Goal: Task Accomplishment & Management: Manage account settings

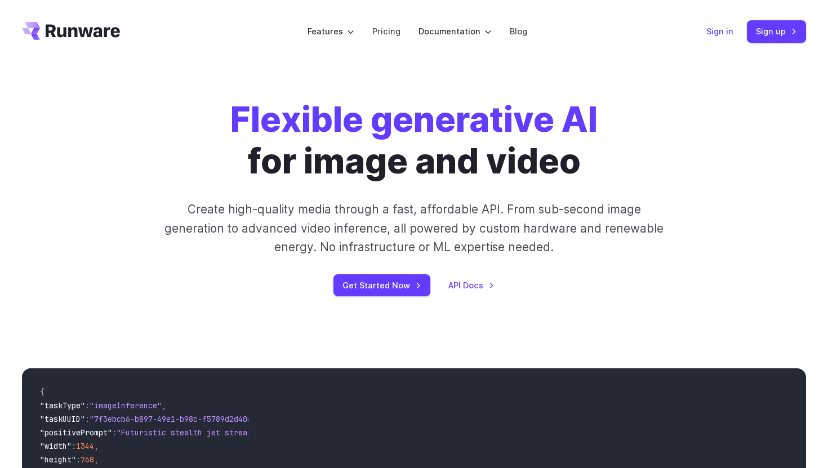
click at [720, 28] on link "Sign in" at bounding box center [720, 31] width 27 height 13
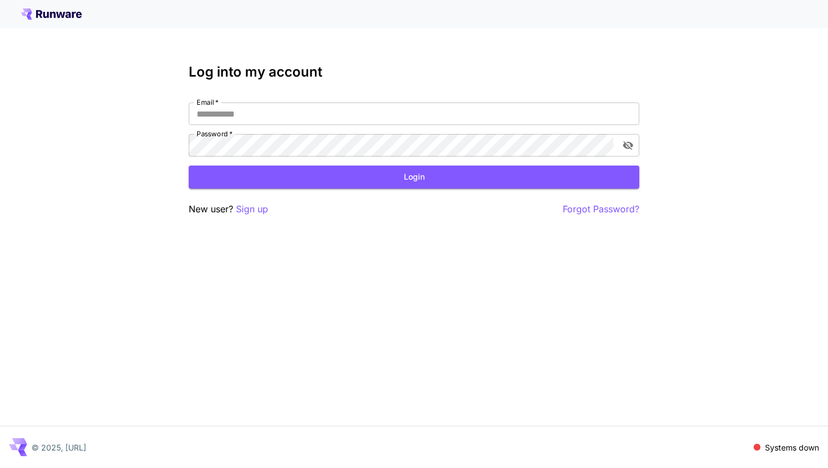
click at [332, 125] on div "Email   * Email   * Password   * Password   *" at bounding box center [414, 130] width 451 height 54
click at [343, 118] on input "Email   *" at bounding box center [414, 114] width 451 height 23
type input "**********"
click at [398, 172] on button "Login" at bounding box center [414, 177] width 451 height 23
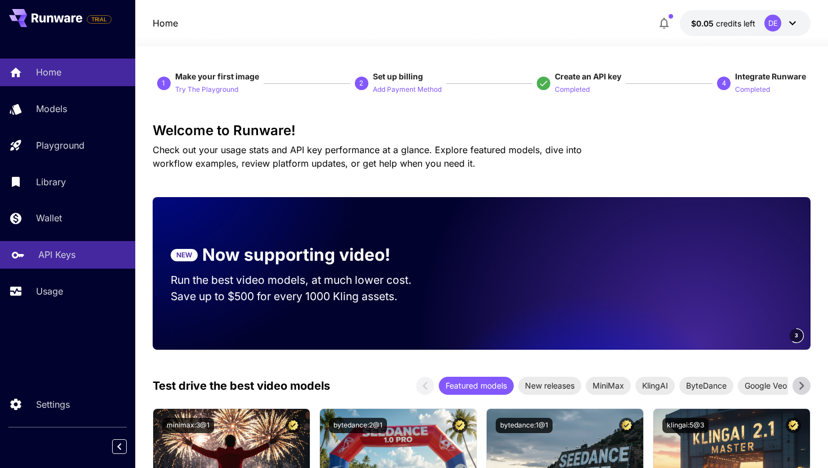
click at [69, 256] on p "API Keys" at bounding box center [56, 255] width 37 height 14
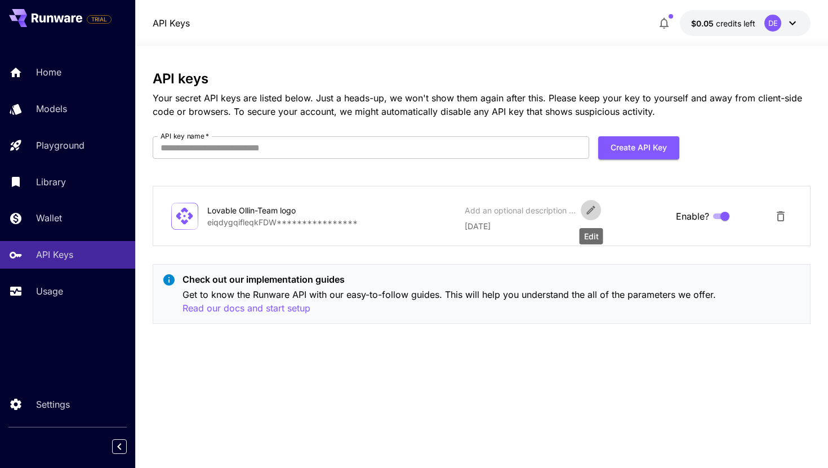
click at [594, 214] on icon "Edit" at bounding box center [590, 210] width 11 height 11
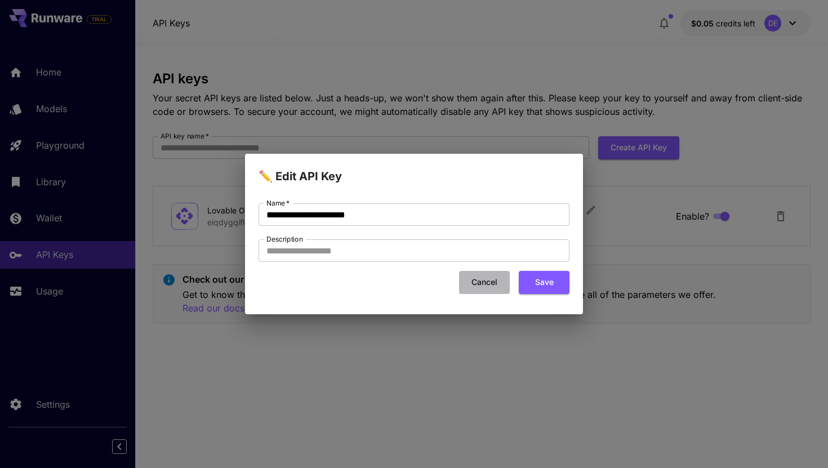
click at [490, 279] on button "Cancel" at bounding box center [484, 282] width 51 height 23
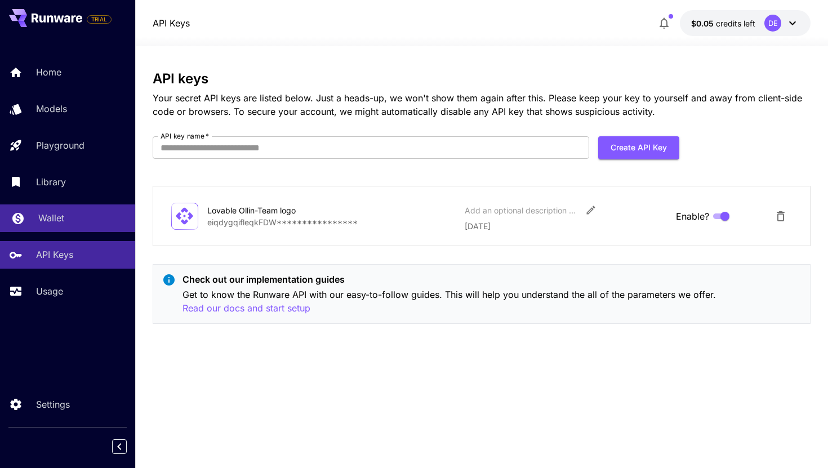
click at [59, 229] on link "Wallet" at bounding box center [67, 219] width 135 height 28
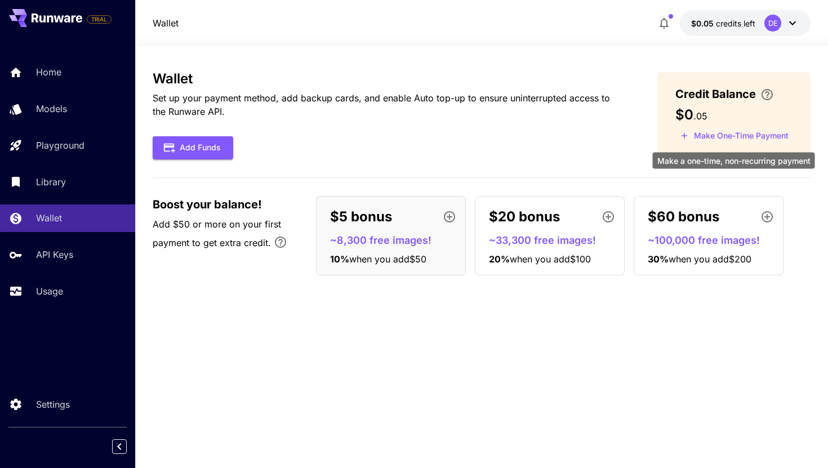
click at [735, 136] on button "Make One-Time Payment" at bounding box center [735, 135] width 118 height 17
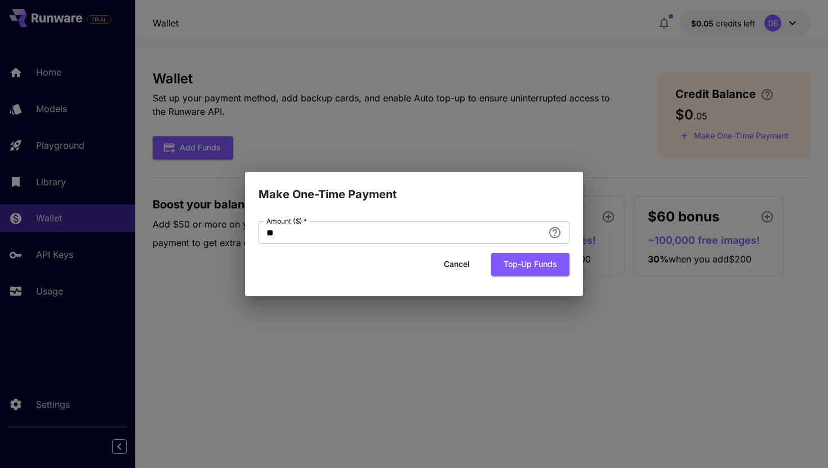
click at [450, 267] on button "Cancel" at bounding box center [457, 264] width 51 height 23
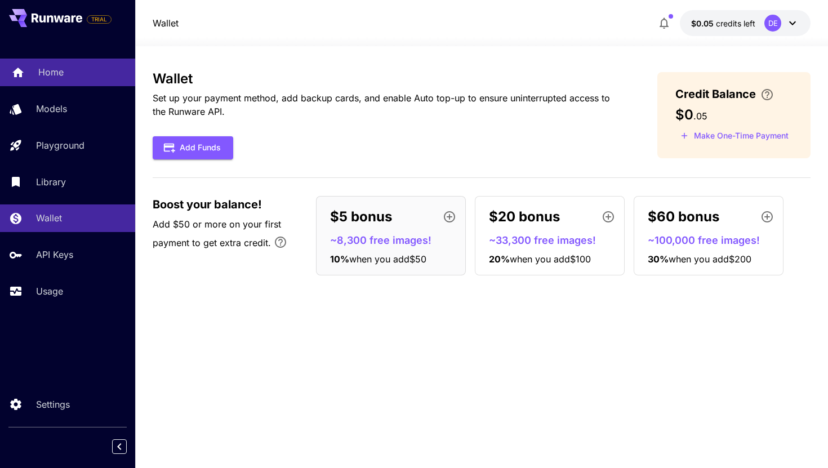
click at [60, 81] on link "Home" at bounding box center [67, 73] width 135 height 28
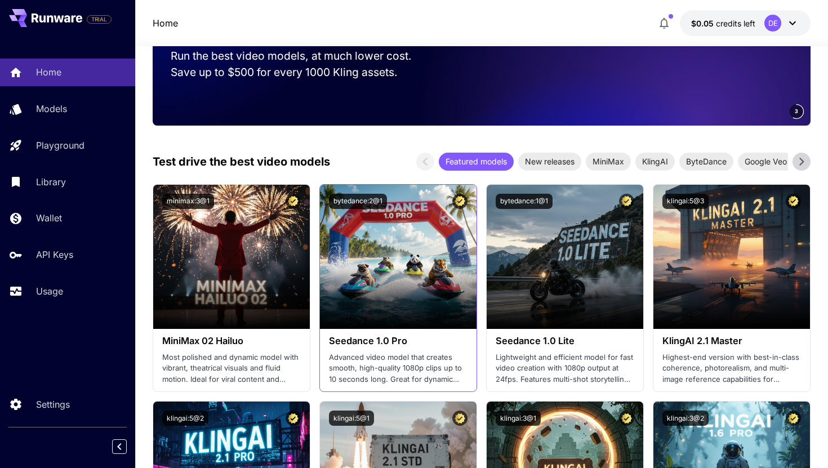
scroll to position [222, 0]
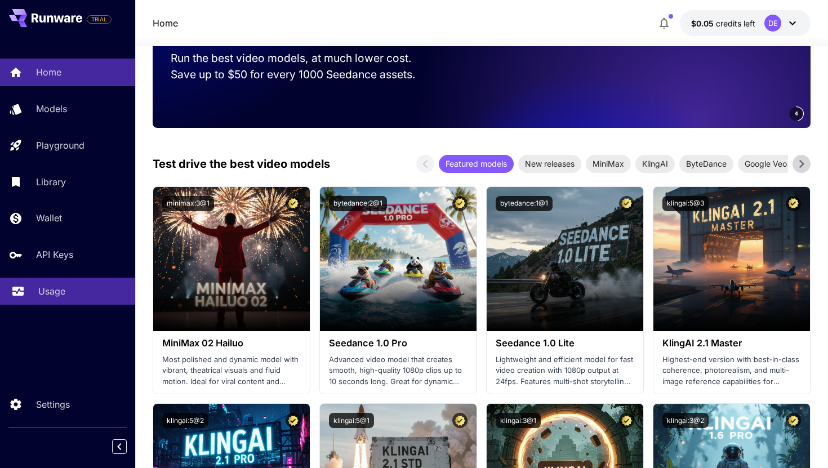
click at [46, 298] on p "Usage" at bounding box center [51, 292] width 27 height 14
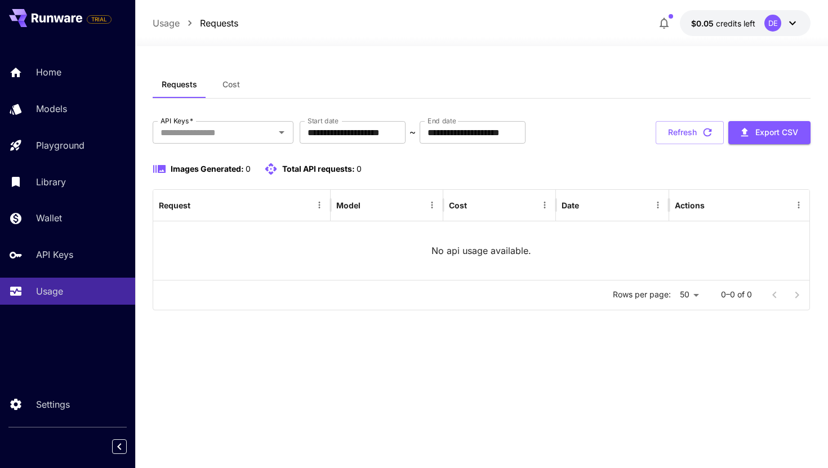
click at [793, 26] on icon at bounding box center [793, 23] width 14 height 14
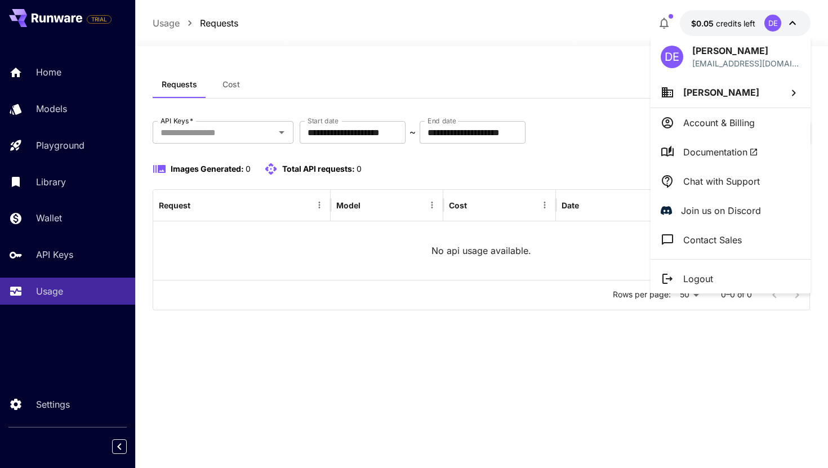
click at [491, 46] on div at bounding box center [414, 234] width 828 height 468
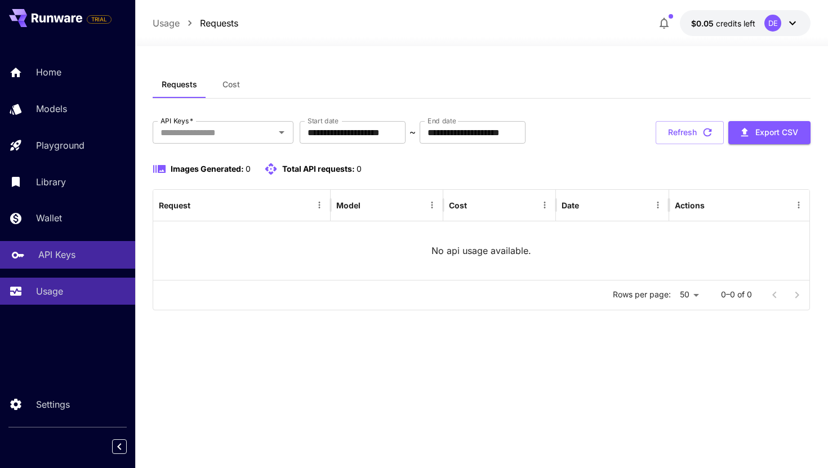
click at [81, 259] on div "API Keys" at bounding box center [82, 255] width 88 height 14
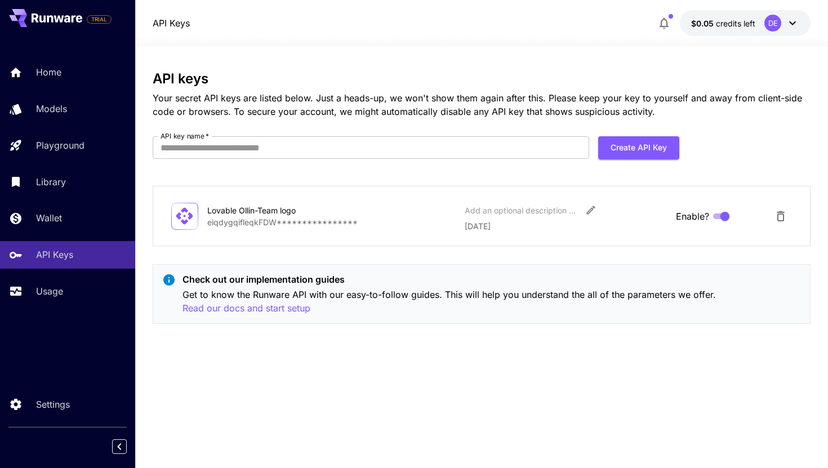
click at [777, 220] on icon "Delete API Key" at bounding box center [781, 217] width 14 height 14
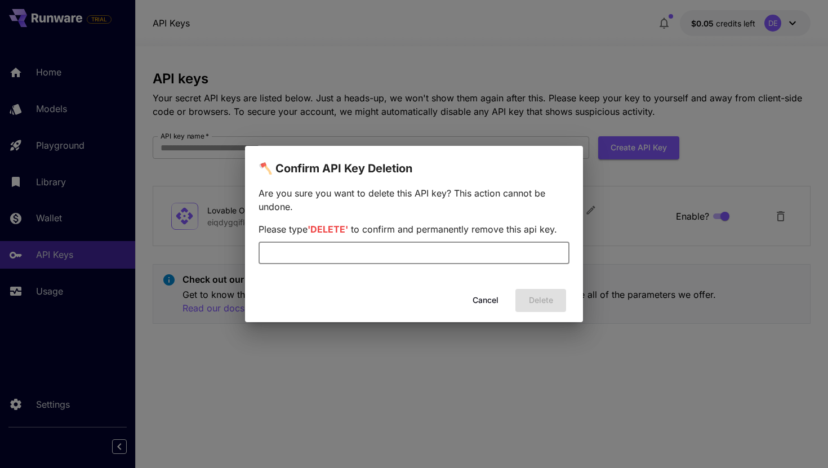
click at [510, 251] on input "text" at bounding box center [414, 253] width 311 height 23
type input "*"
type input "******"
click at [547, 296] on button "Delete" at bounding box center [541, 300] width 51 height 23
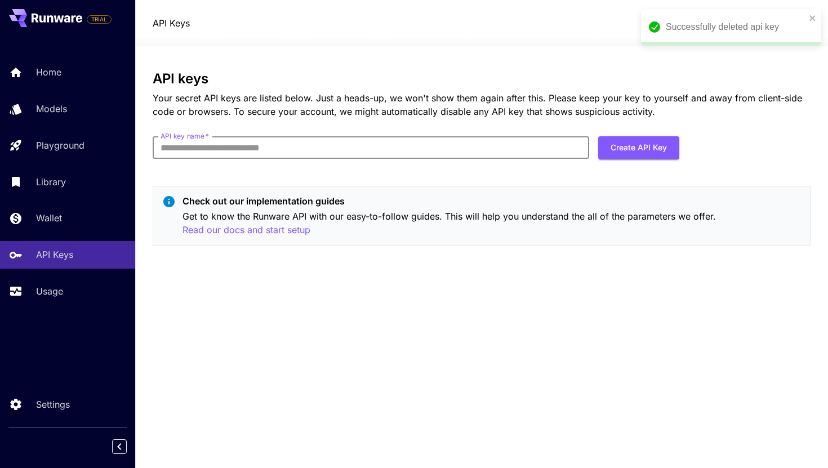
click at [420, 152] on input "API key name   *" at bounding box center [371, 147] width 437 height 23
type input "*"
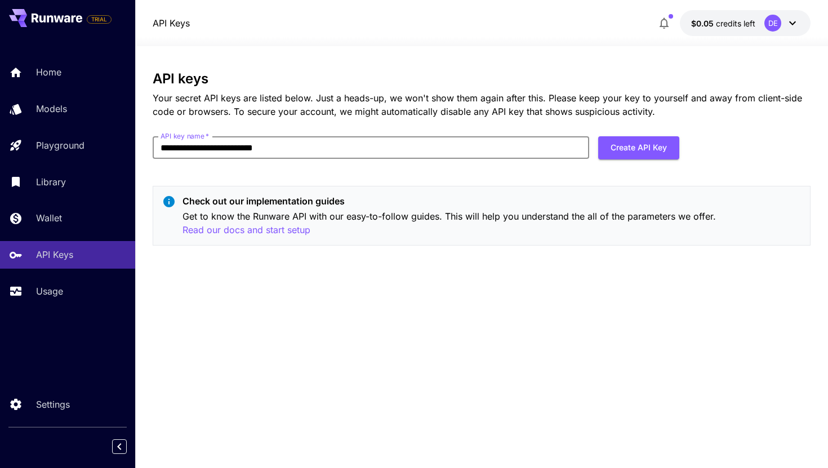
click at [259, 146] on input "**********" at bounding box center [371, 147] width 437 height 23
type input "**********"
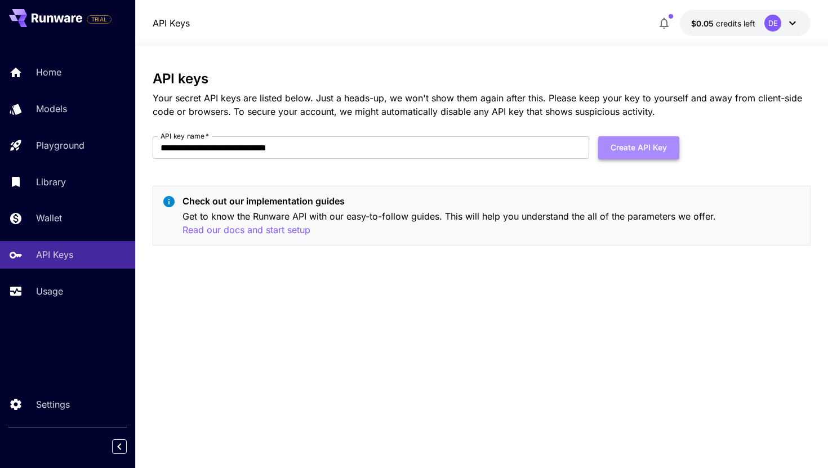
click at [641, 145] on button "Create API Key" at bounding box center [638, 147] width 81 height 23
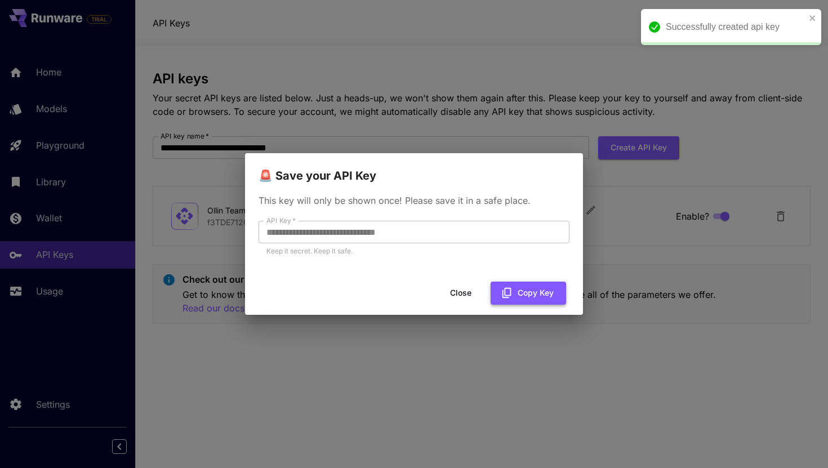
click at [526, 294] on button "Copy Key" at bounding box center [529, 293] width 76 height 23
